Goal: Task Accomplishment & Management: Complete application form

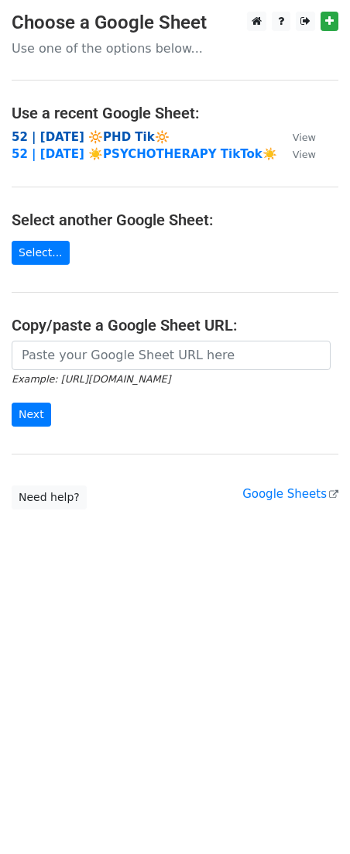
click at [97, 133] on strong "52 | SEPT 5 🔆PHD Tik🔆" at bounding box center [91, 137] width 158 height 14
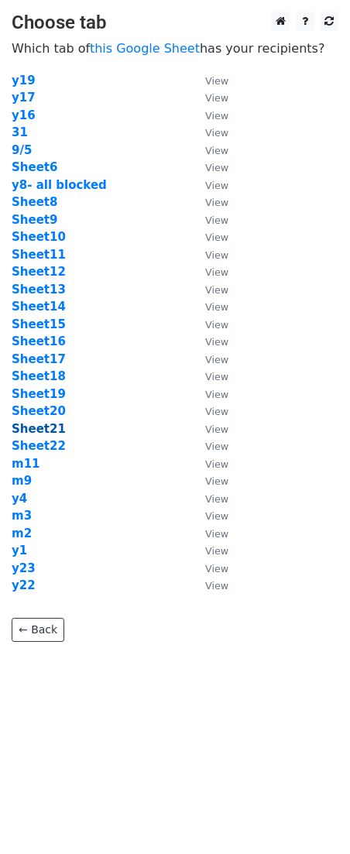
click at [39, 427] on strong "Sheet21" at bounding box center [39, 429] width 54 height 14
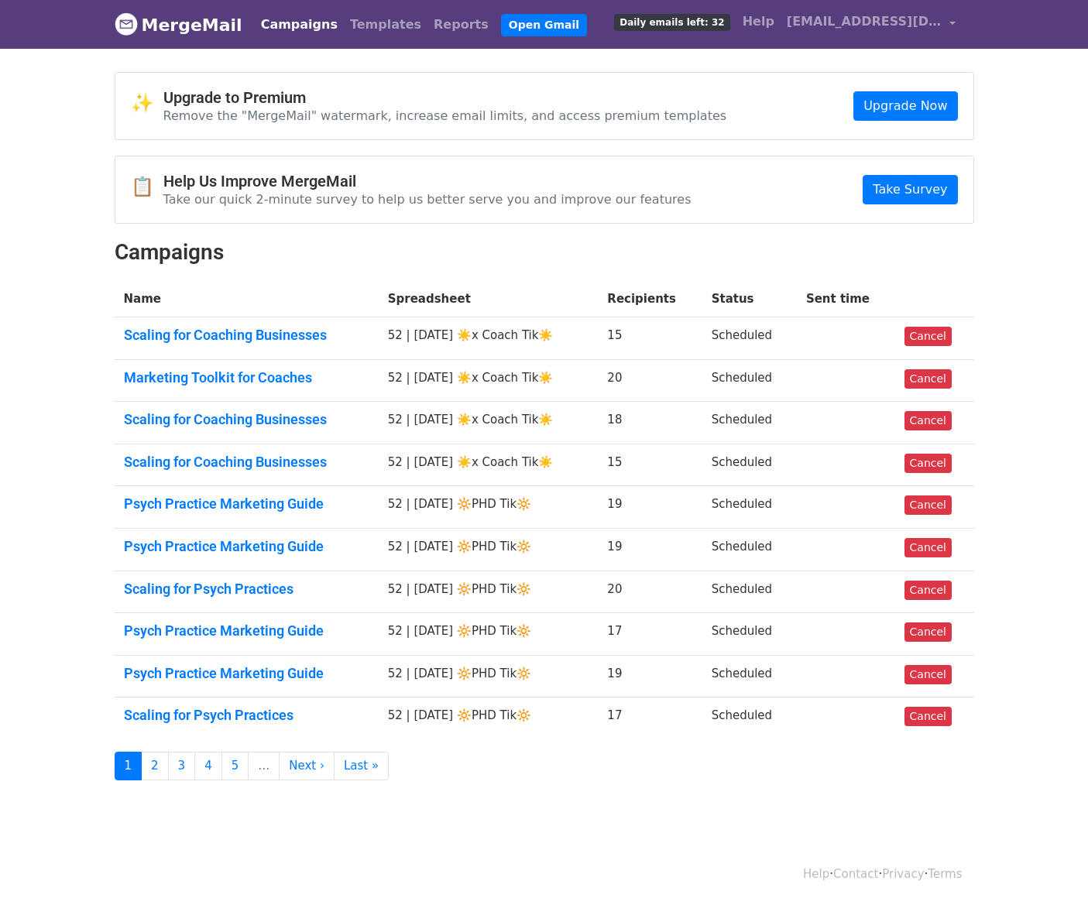
click at [302, 343] on td "Scaling for Coaching Businesses" at bounding box center [247, 338] width 264 height 43
click at [286, 337] on link "Scaling for Coaching Businesses" at bounding box center [246, 335] width 245 height 17
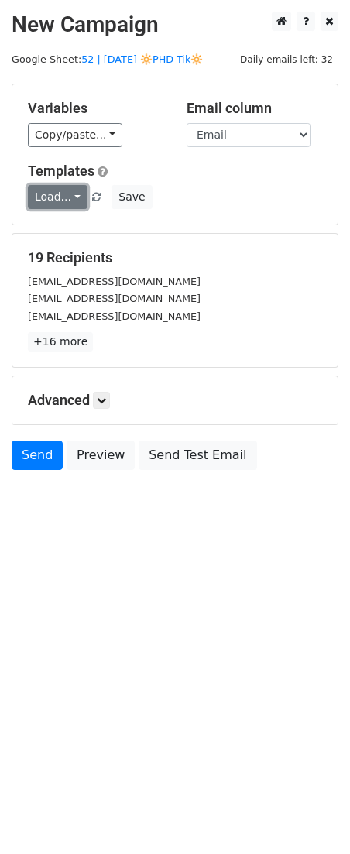
click at [50, 199] on link "Load..." at bounding box center [58, 197] width 60 height 24
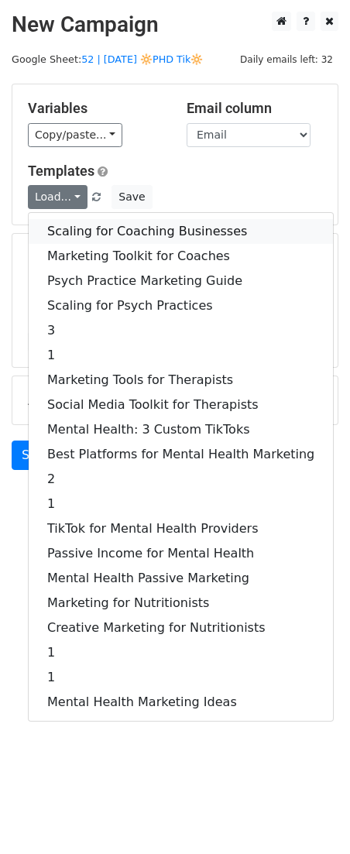
click at [89, 228] on link "Scaling for Coaching Businesses" at bounding box center [181, 231] width 304 height 25
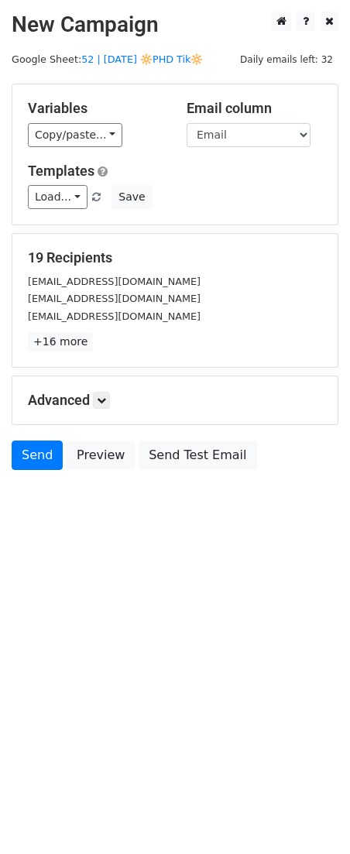
click at [113, 403] on h5 "Advanced" at bounding box center [175, 400] width 294 height 17
click at [106, 399] on icon at bounding box center [101, 400] width 9 height 9
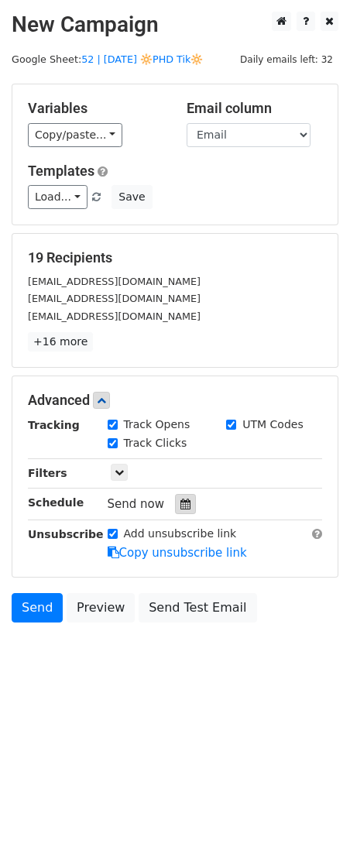
click at [180, 505] on icon at bounding box center [185, 504] width 10 height 11
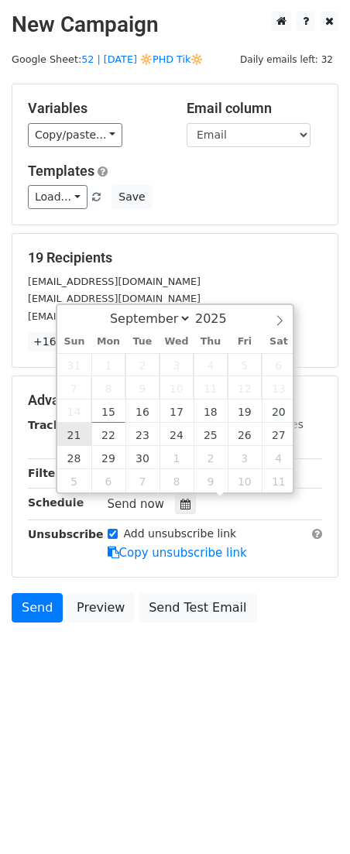
type input "2025-09-21 12:00"
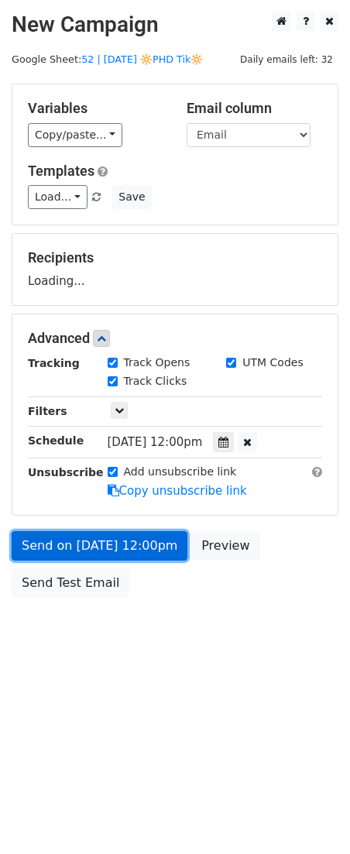
click at [77, 547] on link "Send on Sep 21 at 12:00pm" at bounding box center [100, 545] width 176 height 29
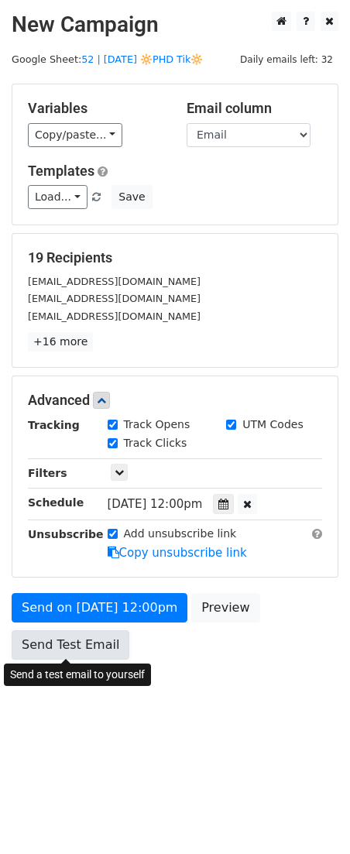
click at [57, 645] on link "Send Test Email" at bounding box center [71, 644] width 118 height 29
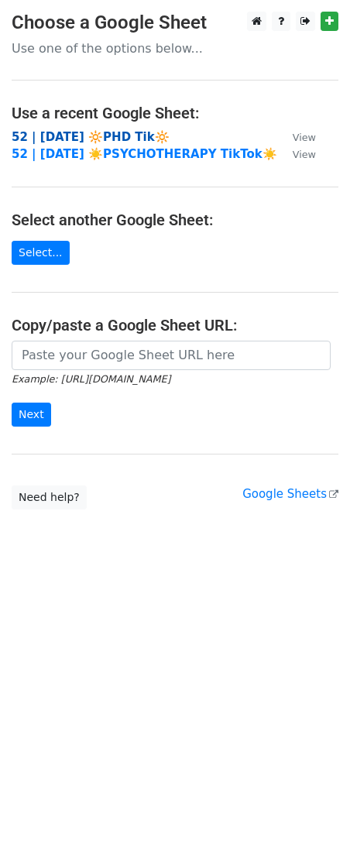
click at [100, 131] on strong "52 | [DATE] 🔆PHD Tik🔆" at bounding box center [91, 137] width 158 height 14
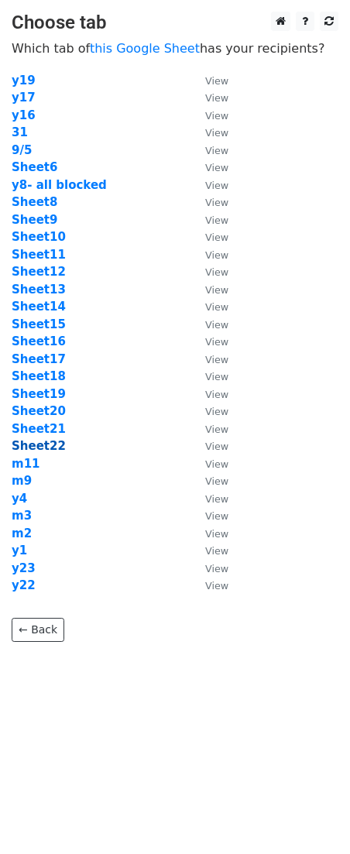
click at [48, 446] on strong "Sheet22" at bounding box center [39, 446] width 54 height 14
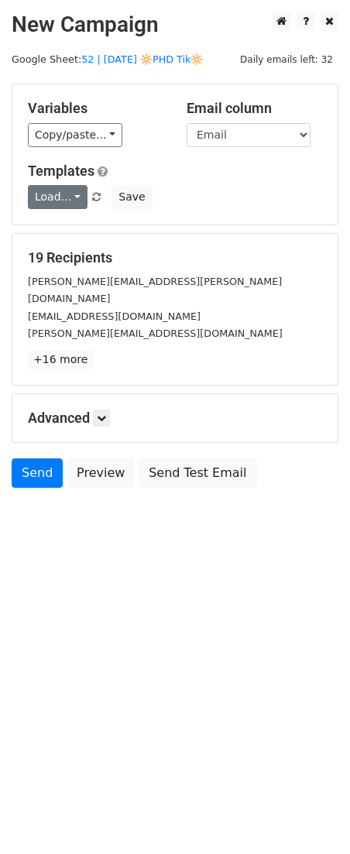
click at [61, 200] on link "Load..." at bounding box center [58, 197] width 60 height 24
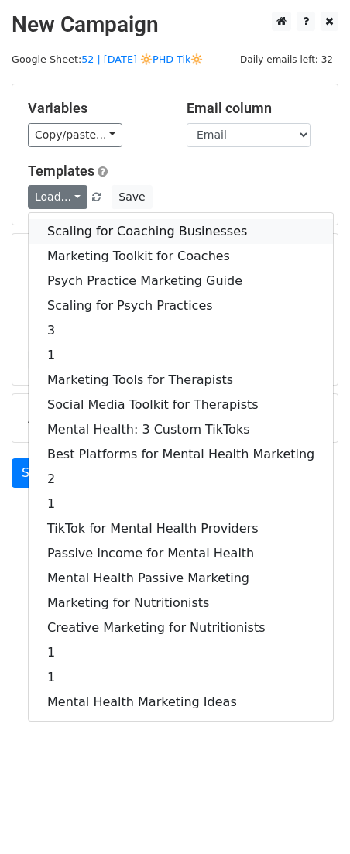
click at [92, 234] on link "Scaling for Coaching Businesses" at bounding box center [181, 231] width 304 height 25
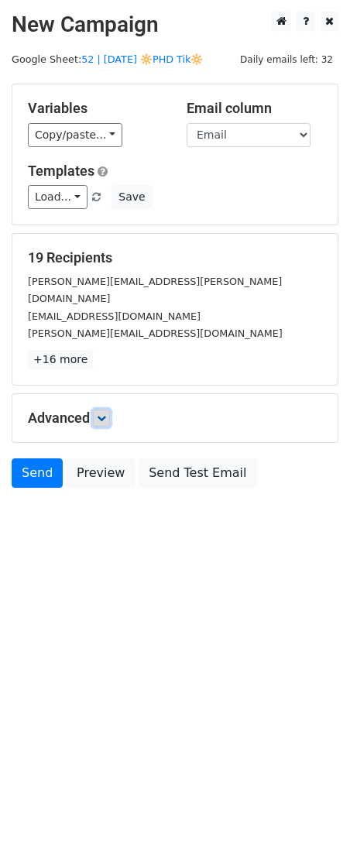
click at [106, 413] on icon at bounding box center [101, 417] width 9 height 9
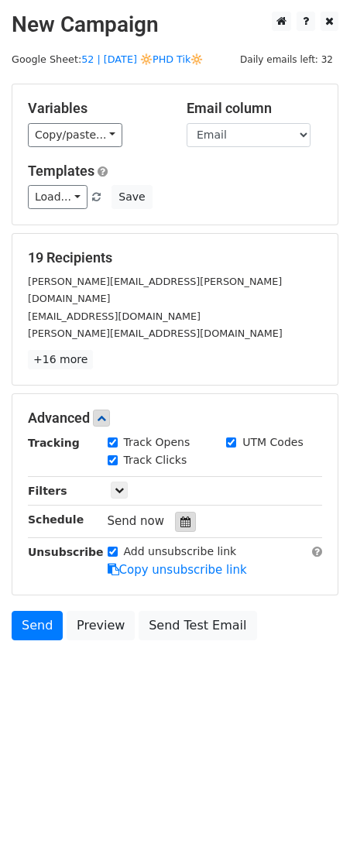
click at [178, 512] on div at bounding box center [185, 522] width 21 height 20
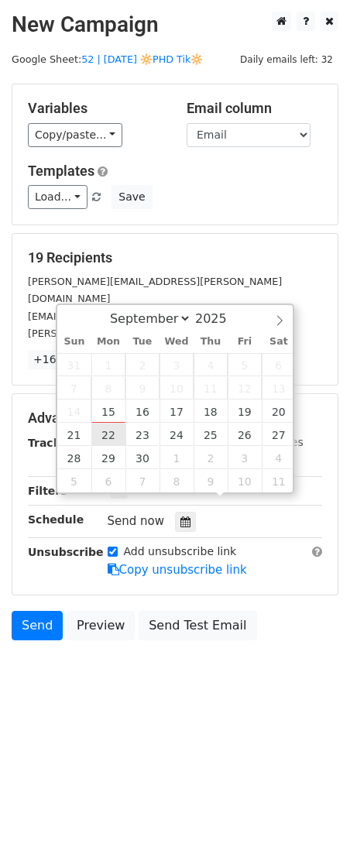
type input "[DATE] 12:00"
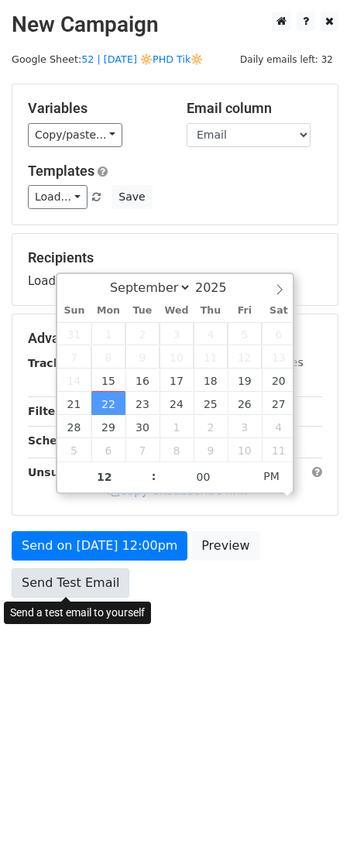
click at [99, 586] on link "Send Test Email" at bounding box center [71, 582] width 118 height 29
